Goal: Check status: Check status

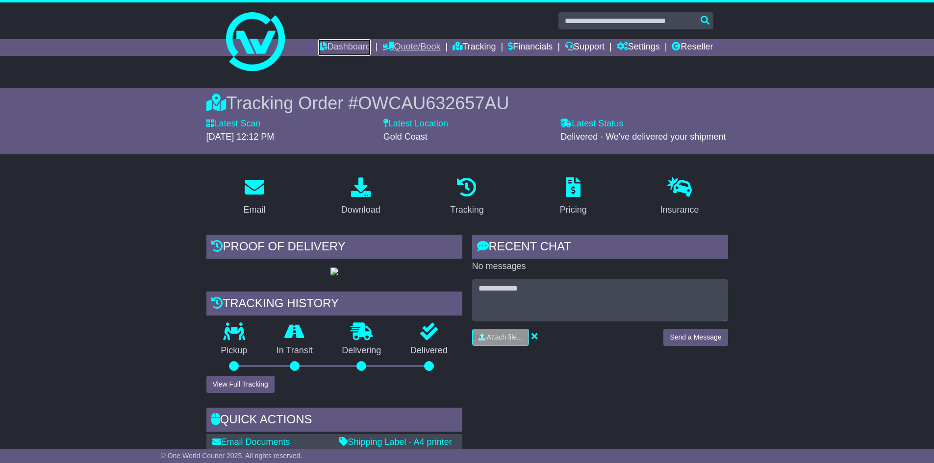
drag, startPoint x: 347, startPoint y: 46, endPoint x: 400, endPoint y: 54, distance: 54.1
click at [347, 46] on link "Dashboard" at bounding box center [344, 47] width 52 height 17
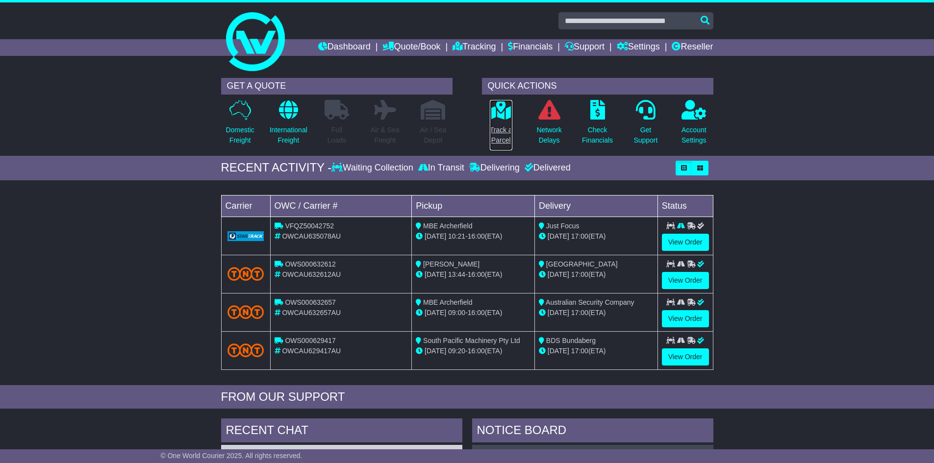
click at [502, 135] on p "Track a Parcel" at bounding box center [501, 135] width 23 height 21
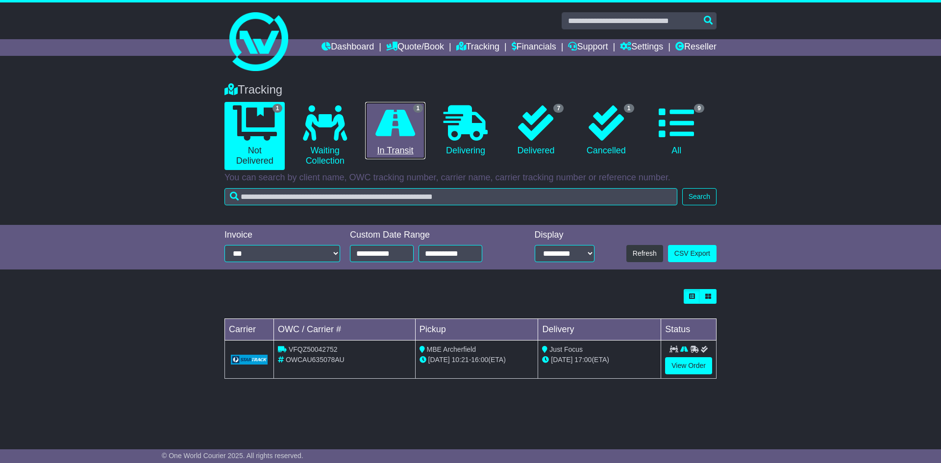
click at [387, 113] on icon at bounding box center [396, 122] width 40 height 35
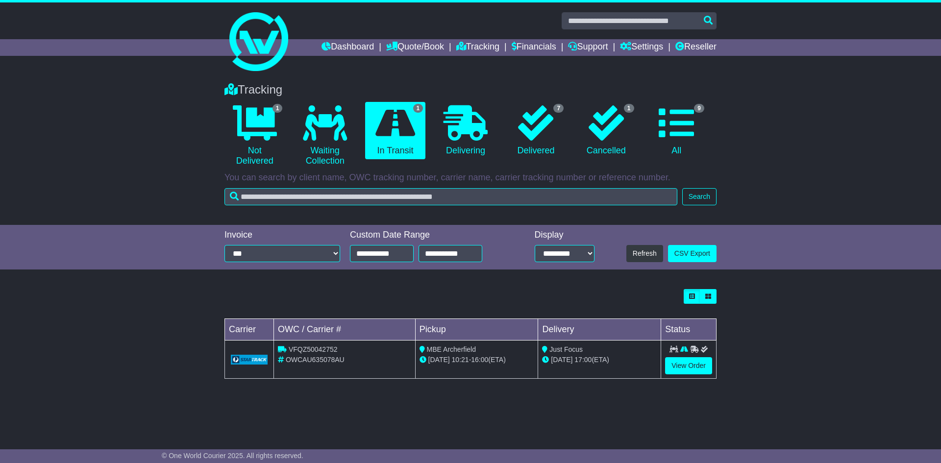
click at [678, 350] on icon at bounding box center [674, 349] width 9 height 7
click at [706, 368] on link "View Order" at bounding box center [688, 365] width 47 height 17
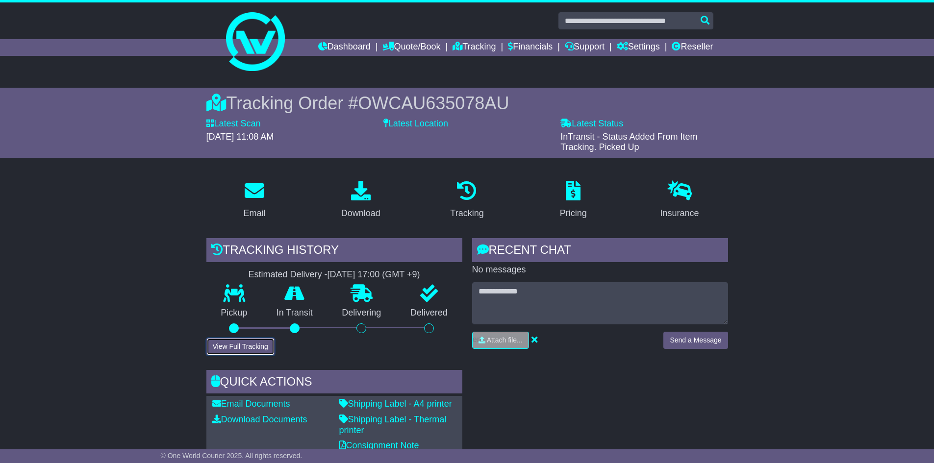
click at [254, 350] on button "View Full Tracking" at bounding box center [240, 346] width 68 height 17
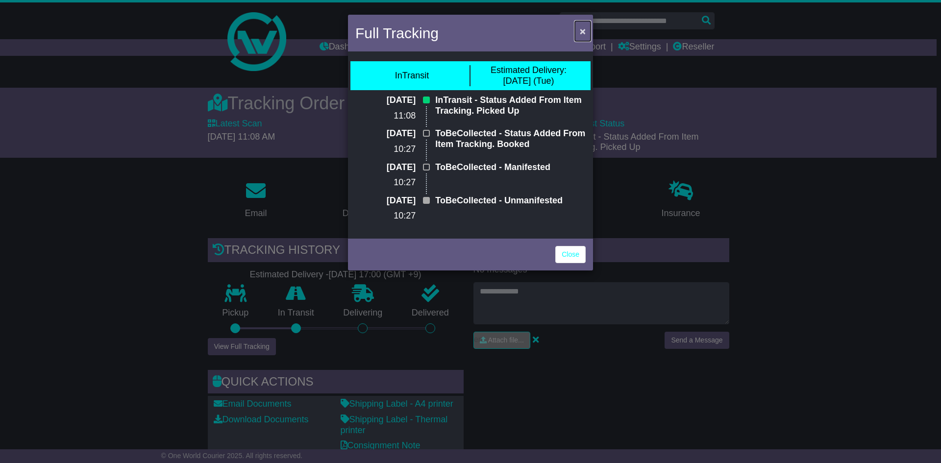
click at [583, 27] on span "×" at bounding box center [583, 30] width 6 height 11
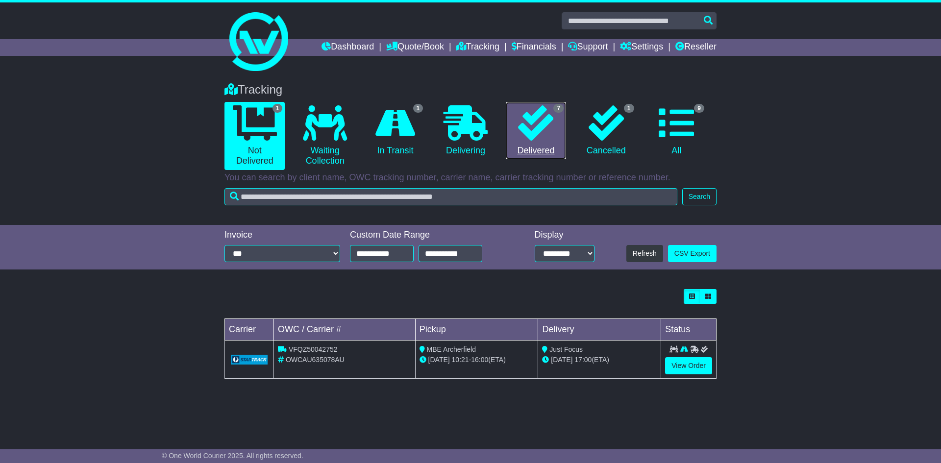
click at [553, 126] on icon at bounding box center [535, 122] width 35 height 35
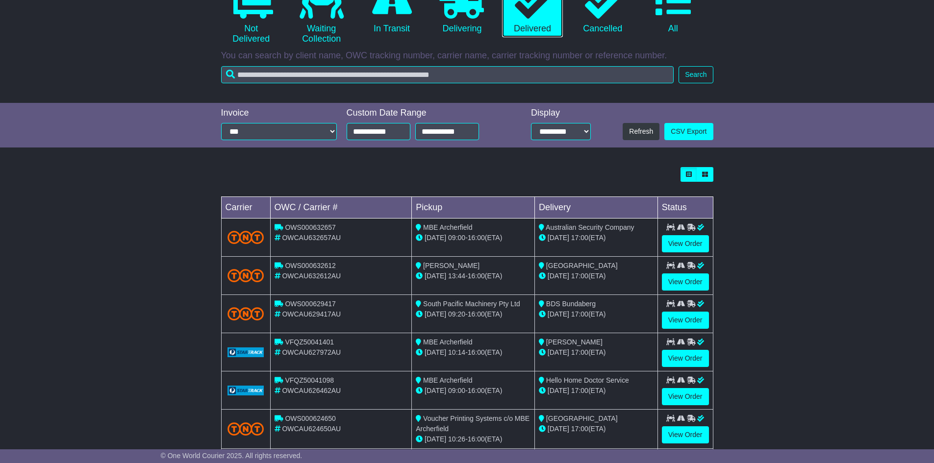
scroll to position [147, 0]
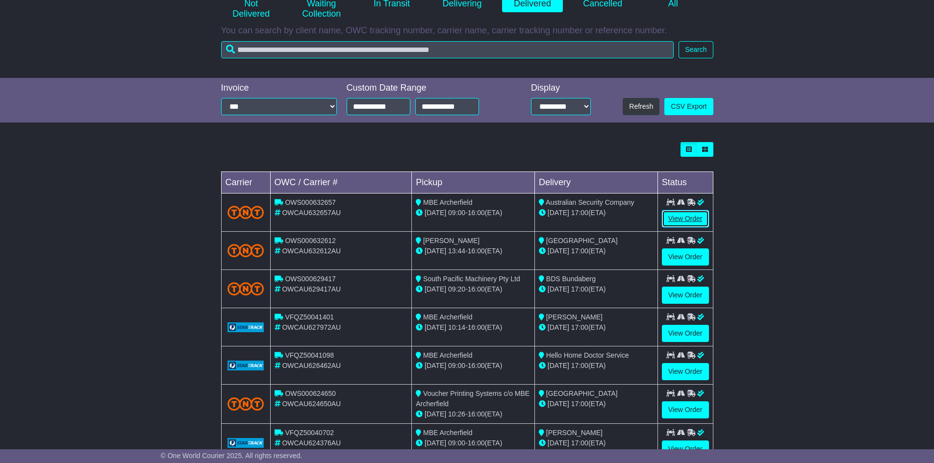
click at [684, 219] on link "View Order" at bounding box center [685, 218] width 47 height 17
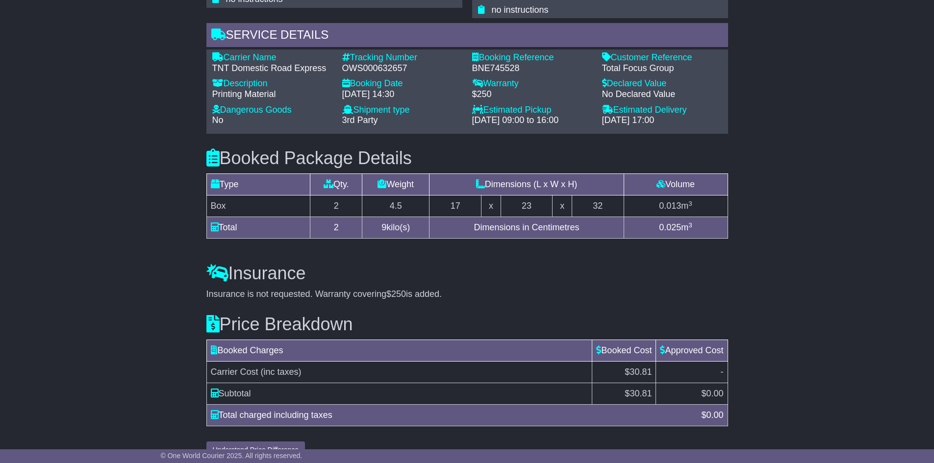
scroll to position [765, 0]
